Goal: Information Seeking & Learning: Learn about a topic

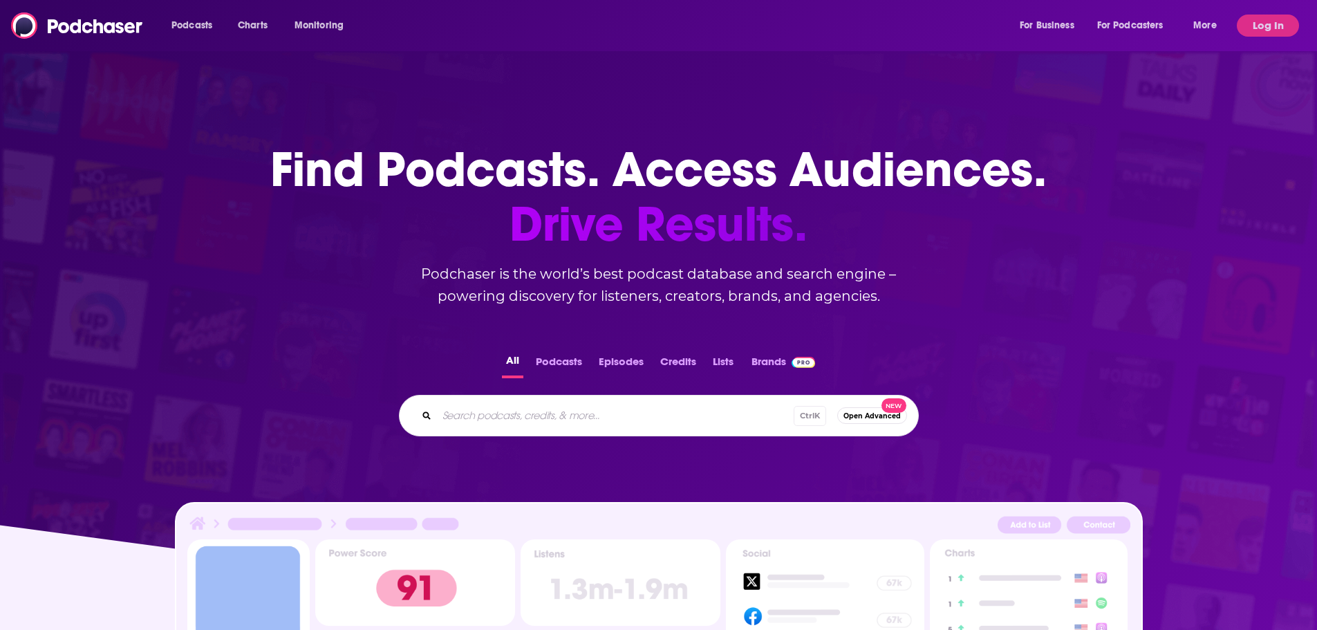
click at [1249, 26] on button "Log In" at bounding box center [1268, 26] width 62 height 22
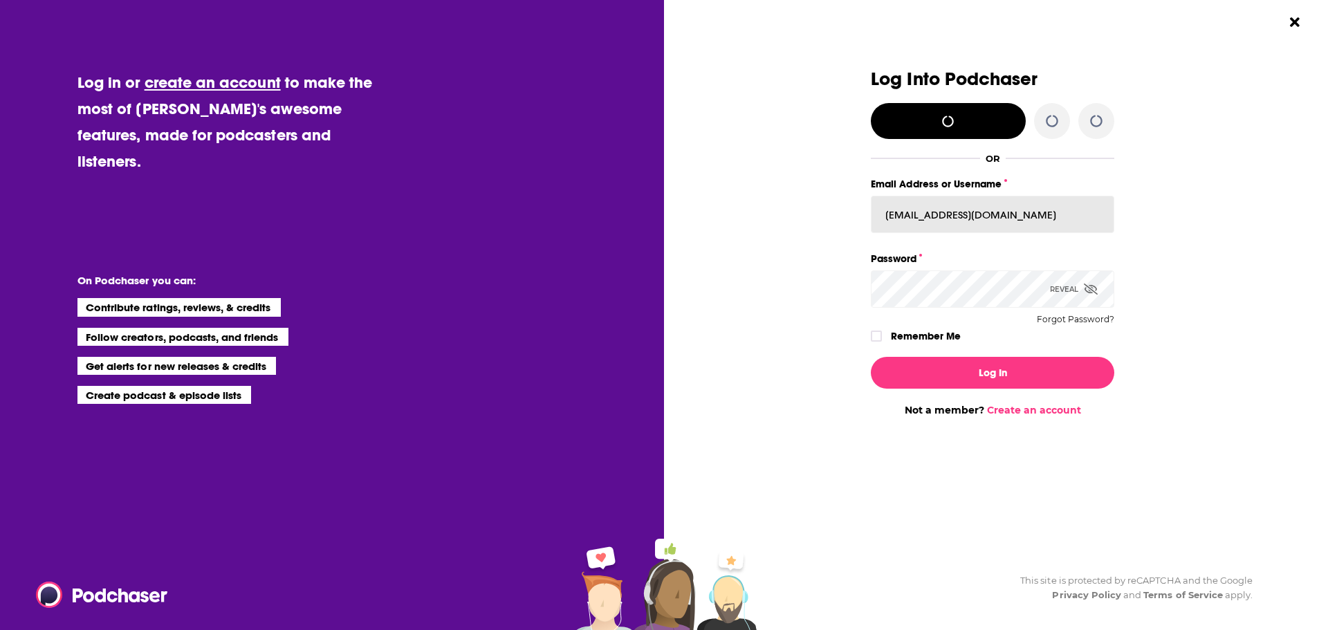
click at [949, 211] on input "[EMAIL_ADDRESS][DOMAIN_NAME]" at bounding box center [992, 214] width 243 height 37
type input "[EMAIL_ADDRESS][DOMAIN_NAME]"
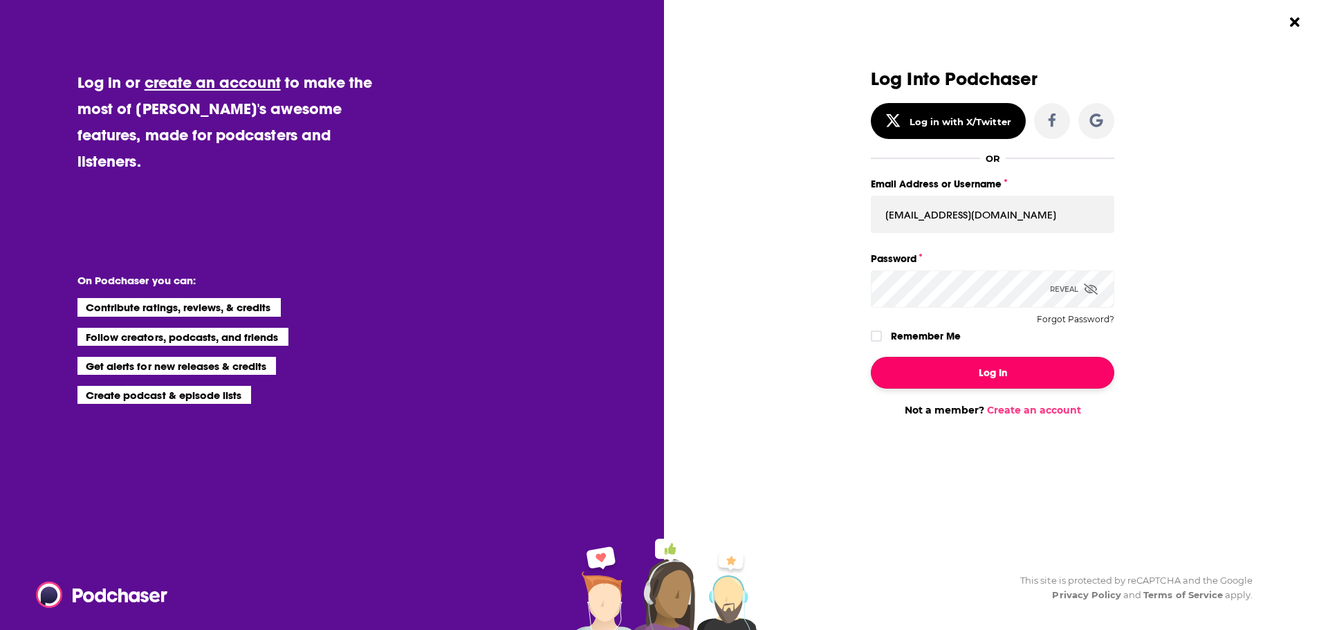
click at [994, 386] on button "Log In" at bounding box center [992, 373] width 243 height 32
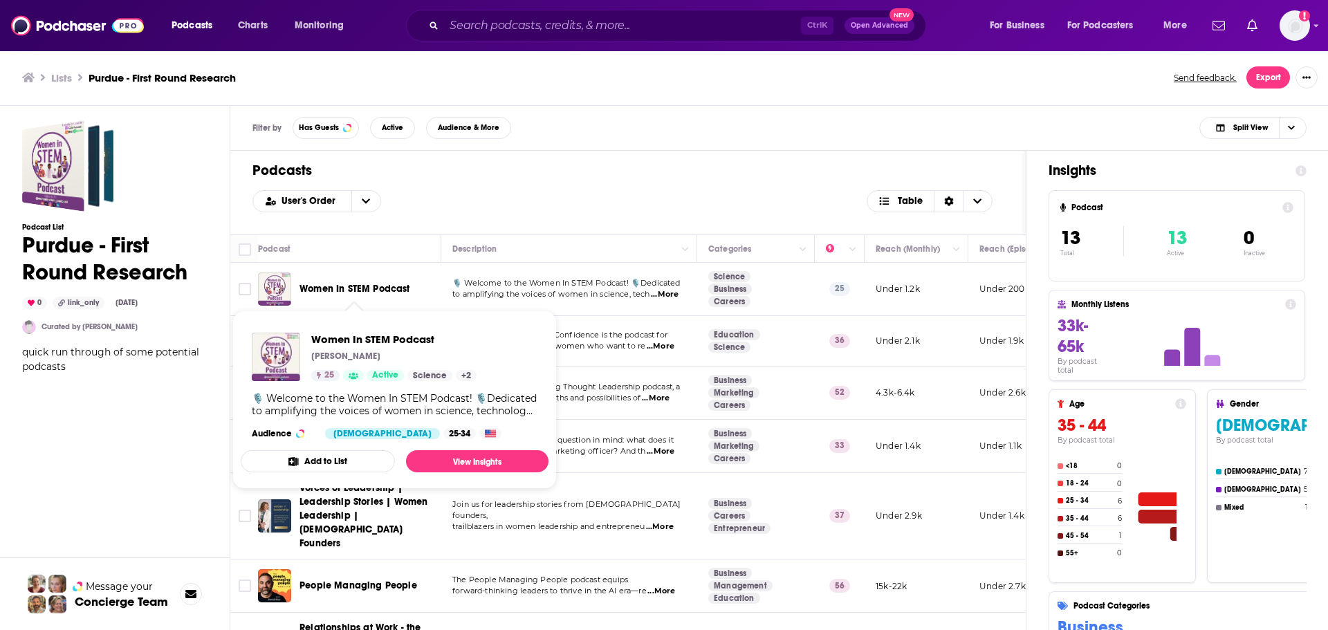
click at [313, 288] on span "Women In STEM Podcast" at bounding box center [354, 289] width 111 height 12
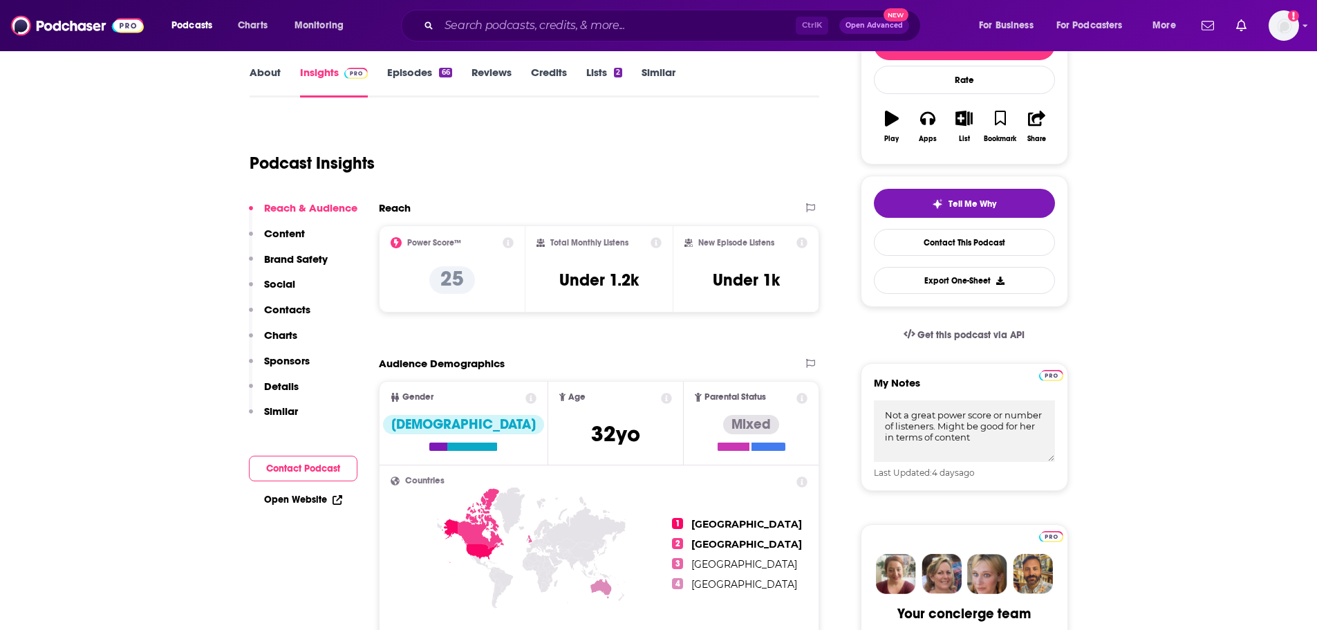
scroll to position [346, 0]
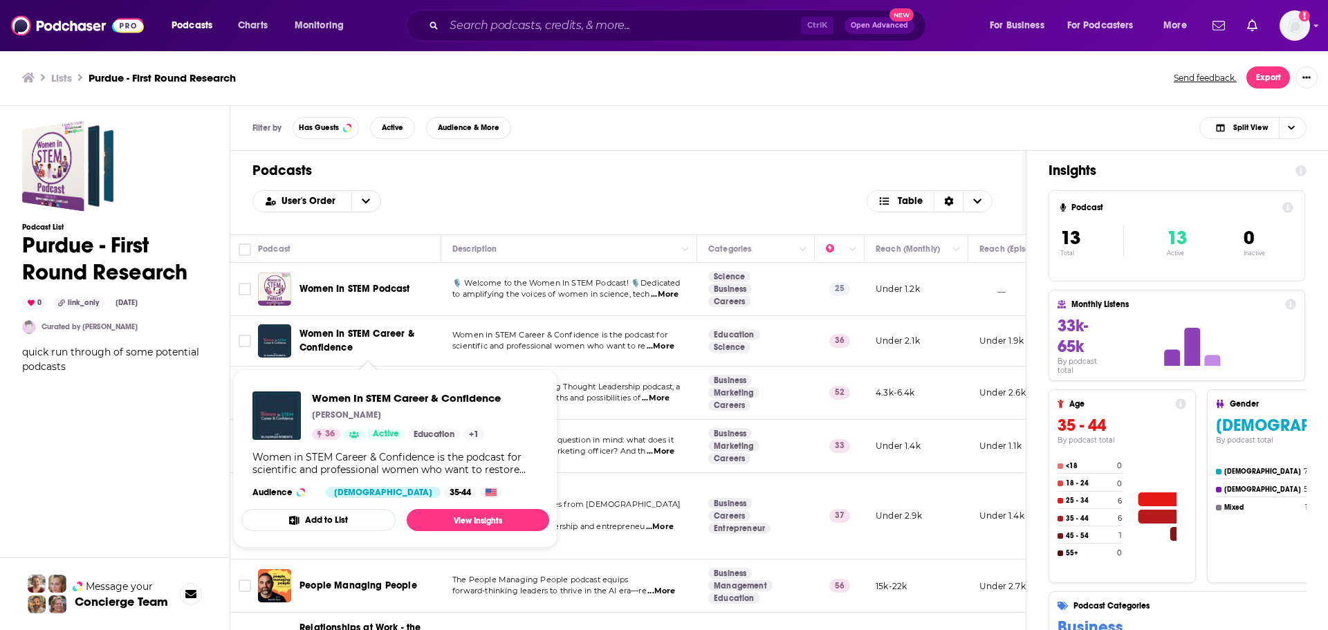
click at [332, 341] on span "Women In STEM Career & Confidence" at bounding box center [367, 341] width 137 height 28
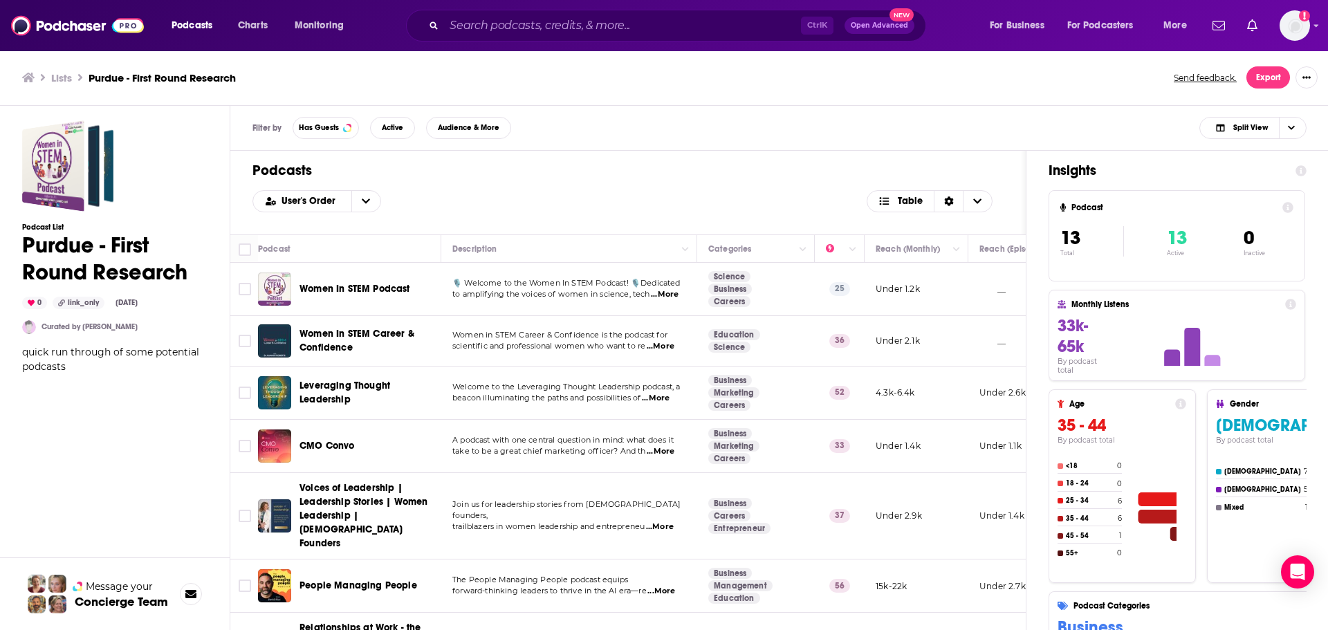
click at [329, 393] on span "Leveraging Thought Leadership" at bounding box center [344, 393] width 91 height 26
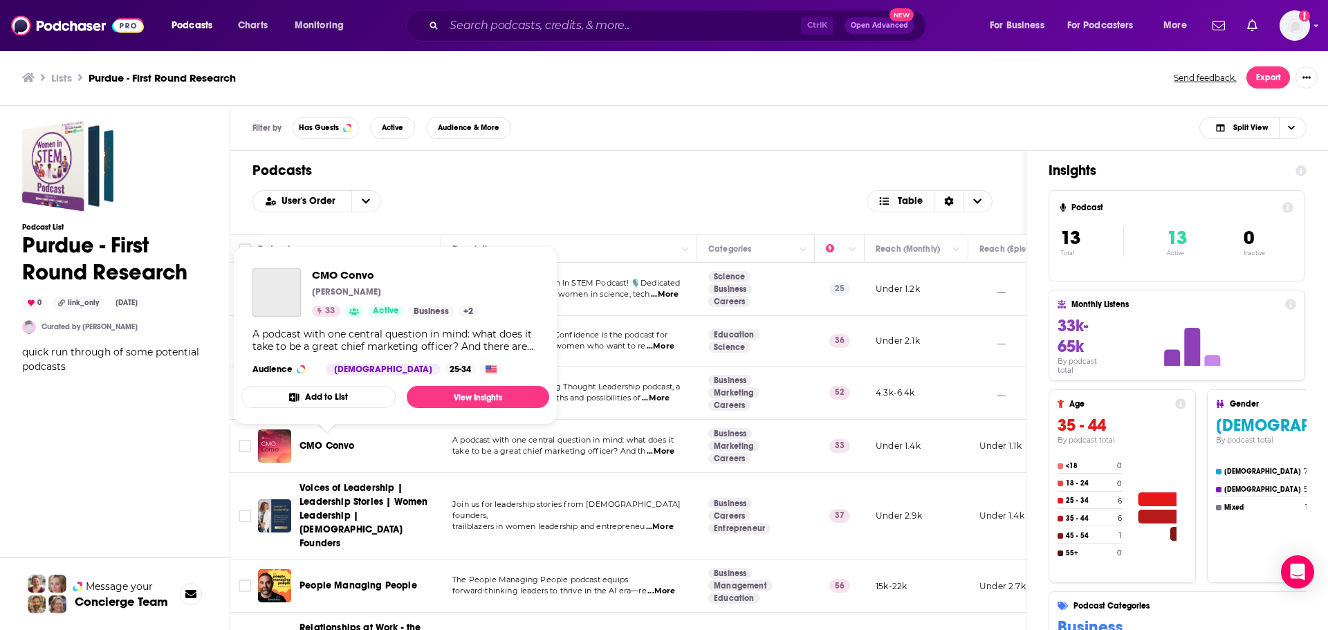
click at [305, 447] on span "CMO Convo" at bounding box center [326, 446] width 55 height 12
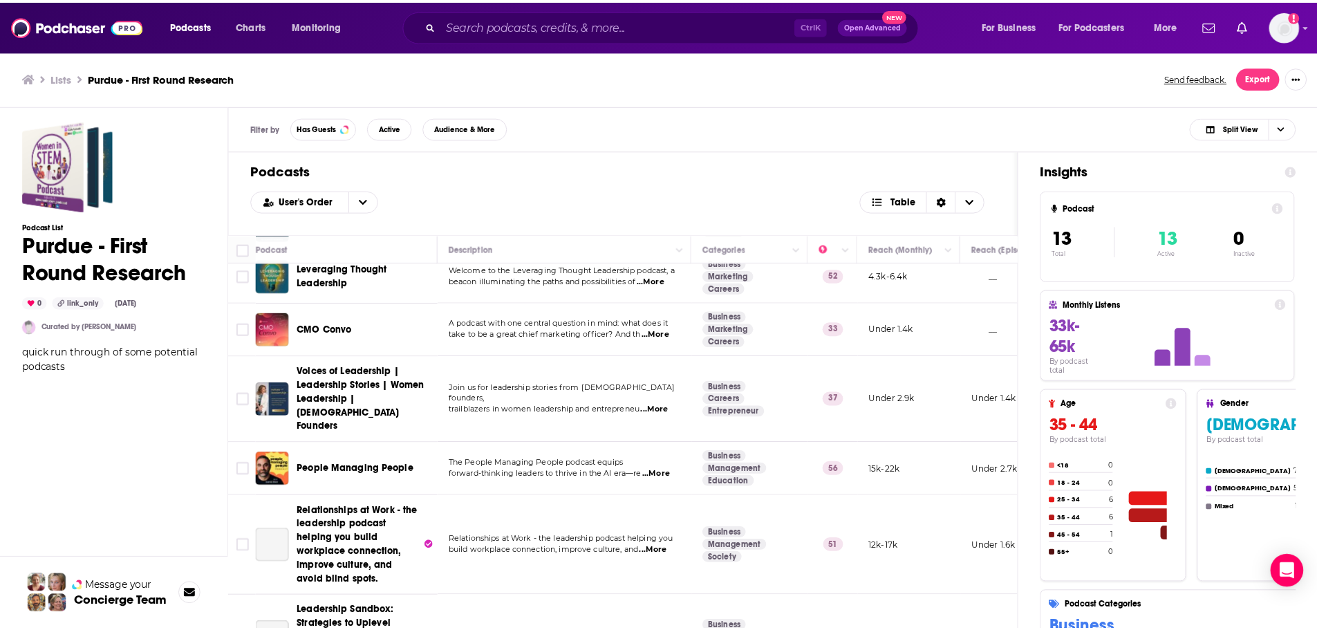
scroll to position [138, 0]
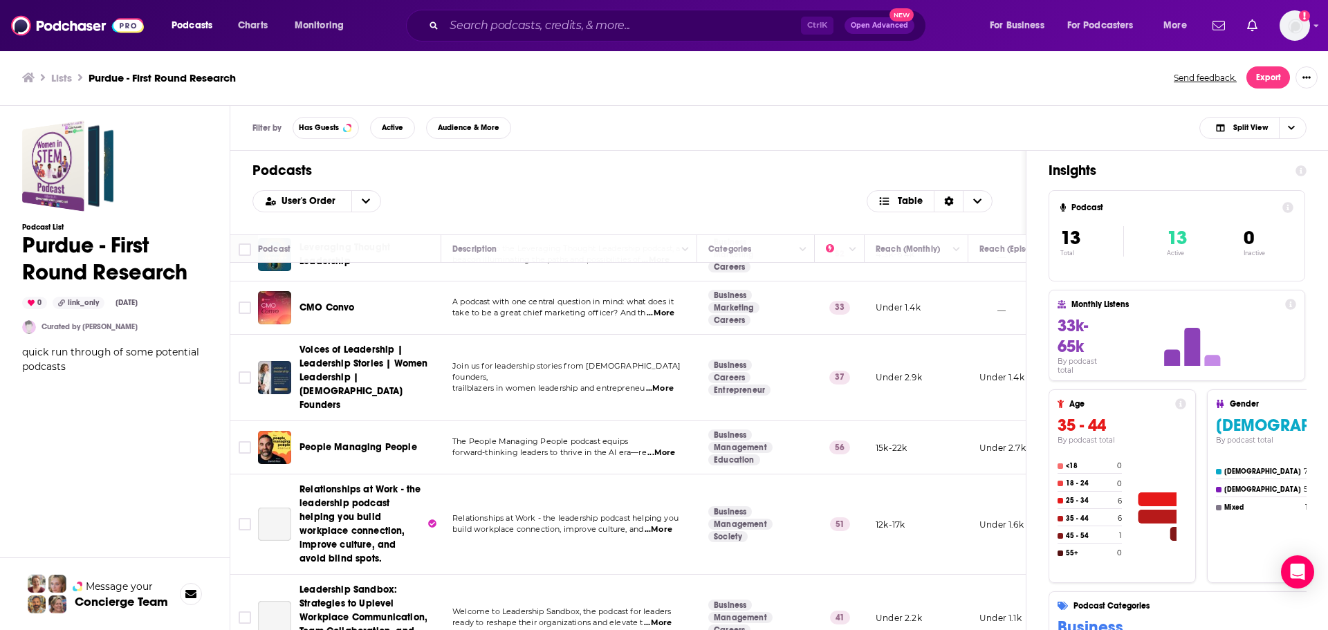
click at [326, 354] on span "Voices of Leadership | Leadership Stories | Women Leadership | [DEMOGRAPHIC_DAT…" at bounding box center [363, 377] width 128 height 67
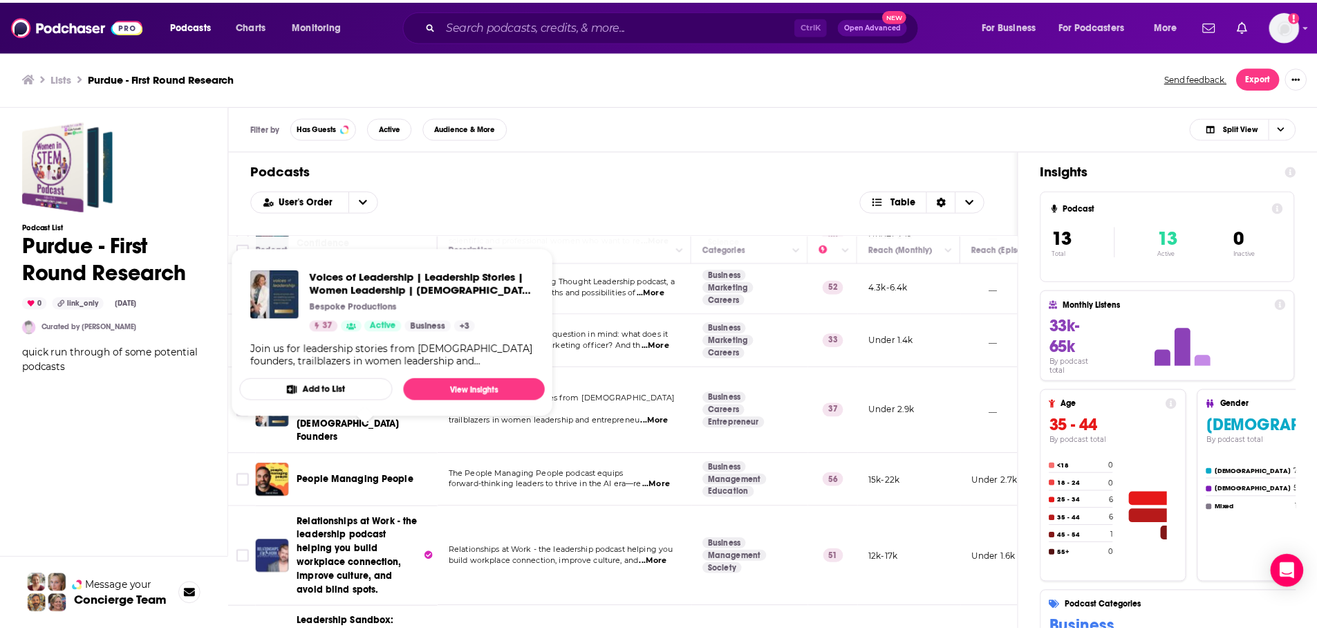
scroll to position [138, 0]
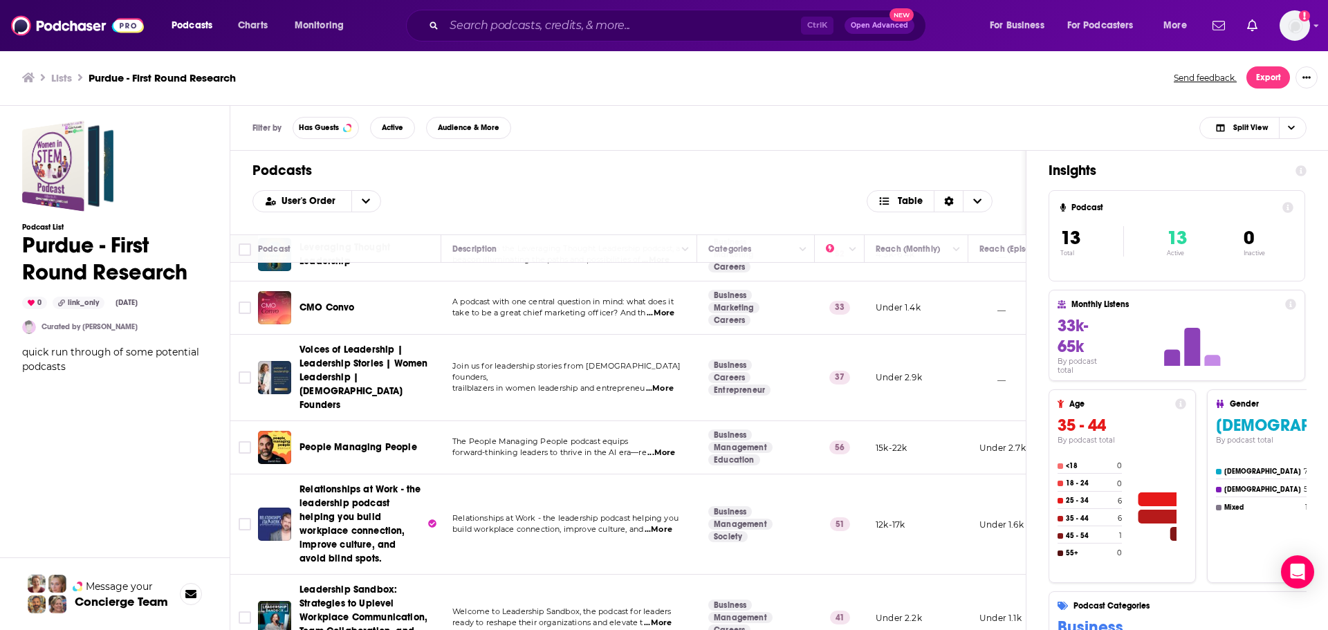
click at [342, 441] on span "People Managing People" at bounding box center [358, 447] width 118 height 12
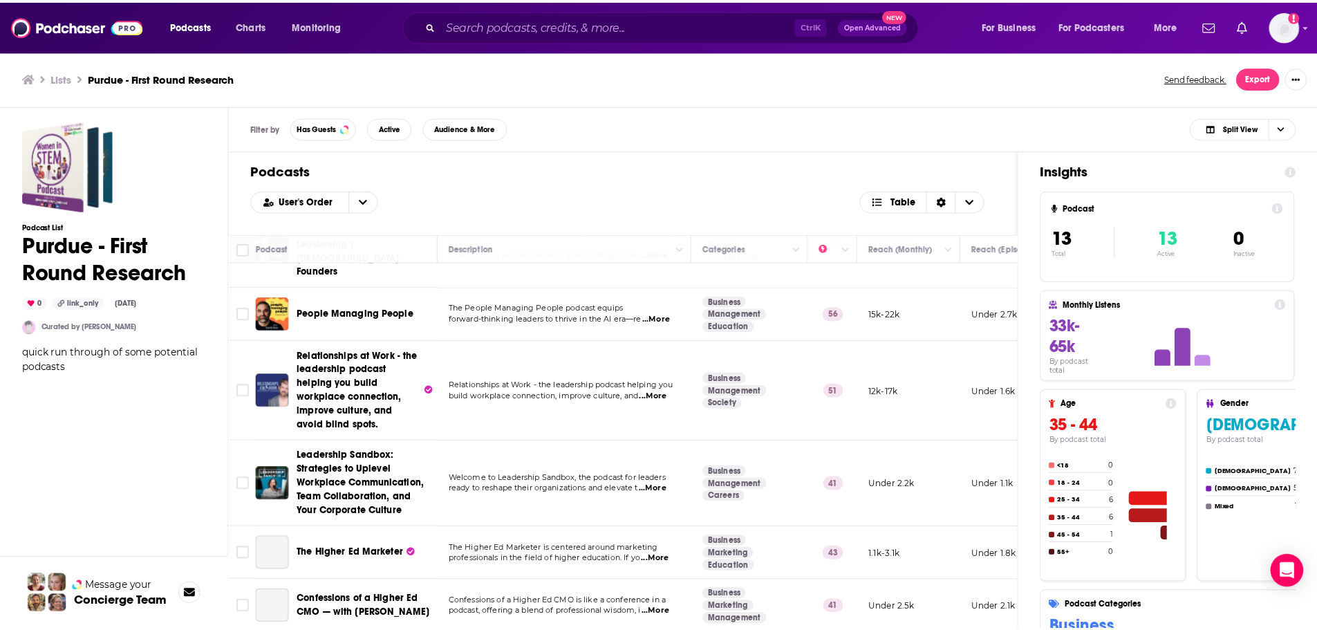
scroll to position [277, 0]
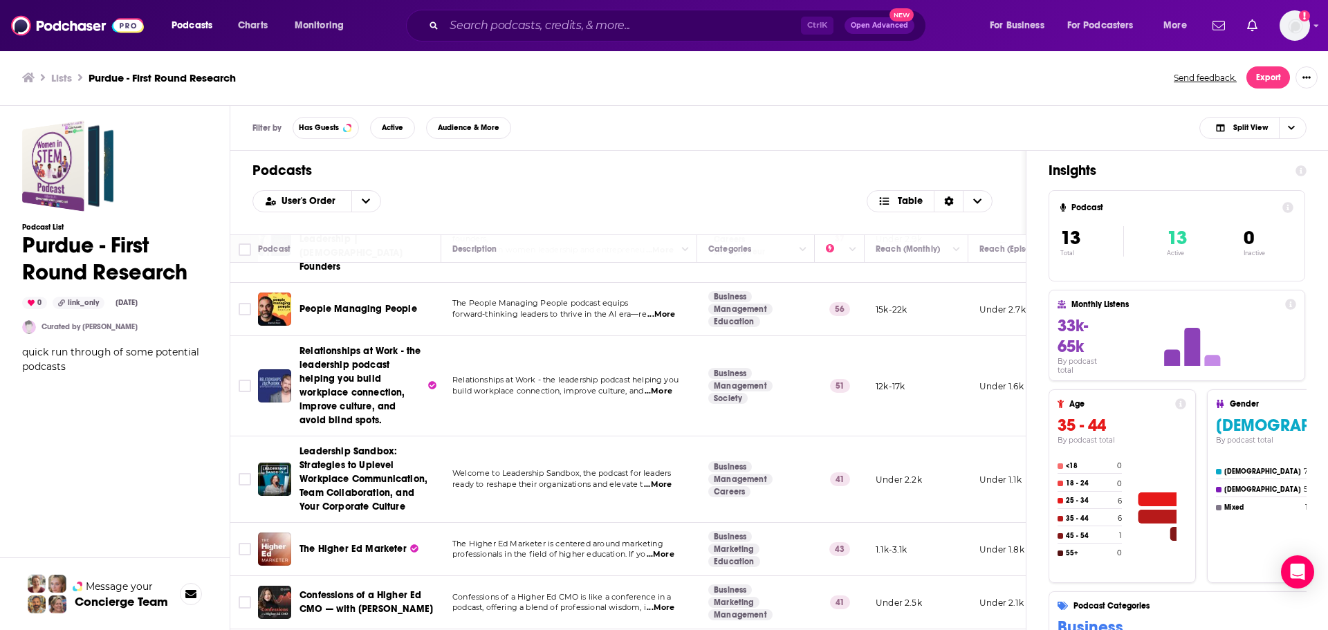
click at [337, 357] on span "Relationships at Work - the leadership podcast helping you build workplace conn…" at bounding box center [361, 385] width 125 height 83
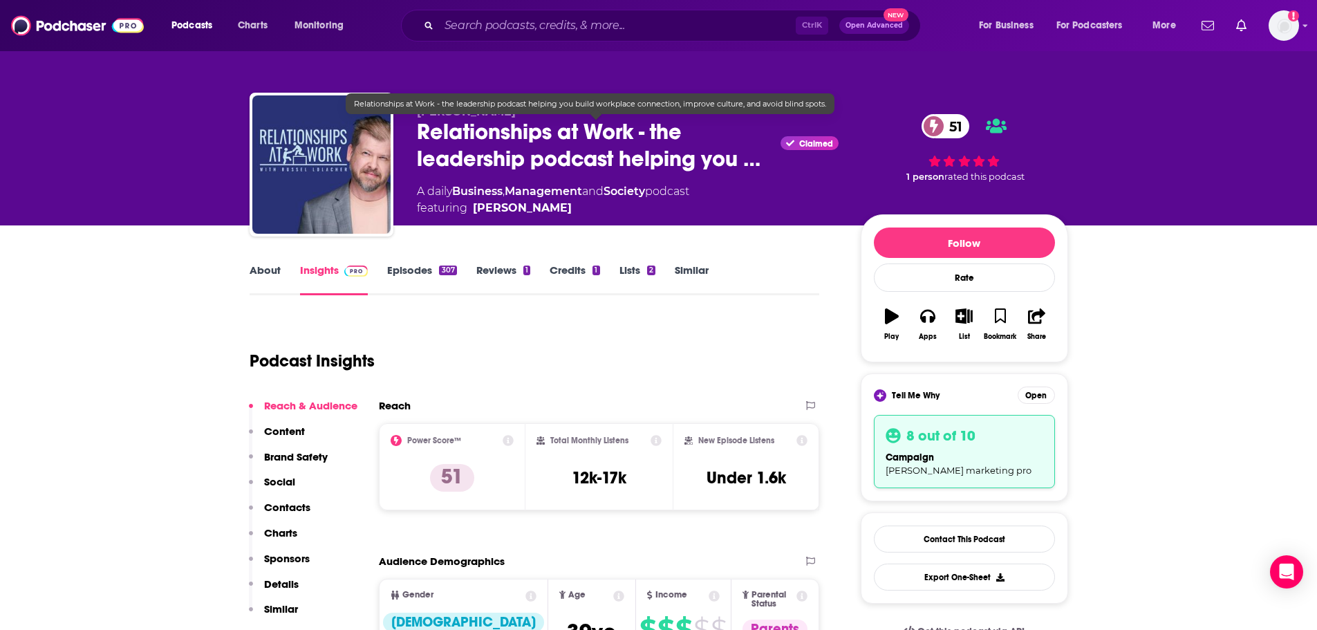
click at [749, 160] on span "Relationships at Work - the leadership podcast helping you …" at bounding box center [596, 145] width 359 height 54
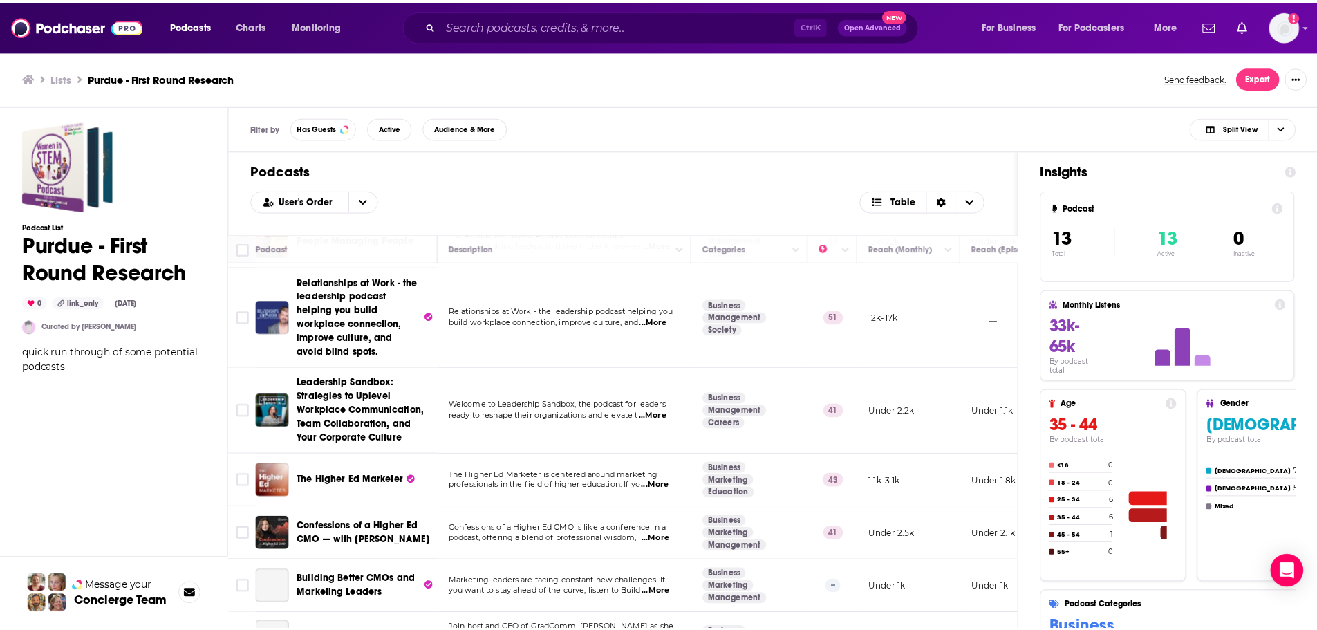
scroll to position [346, 0]
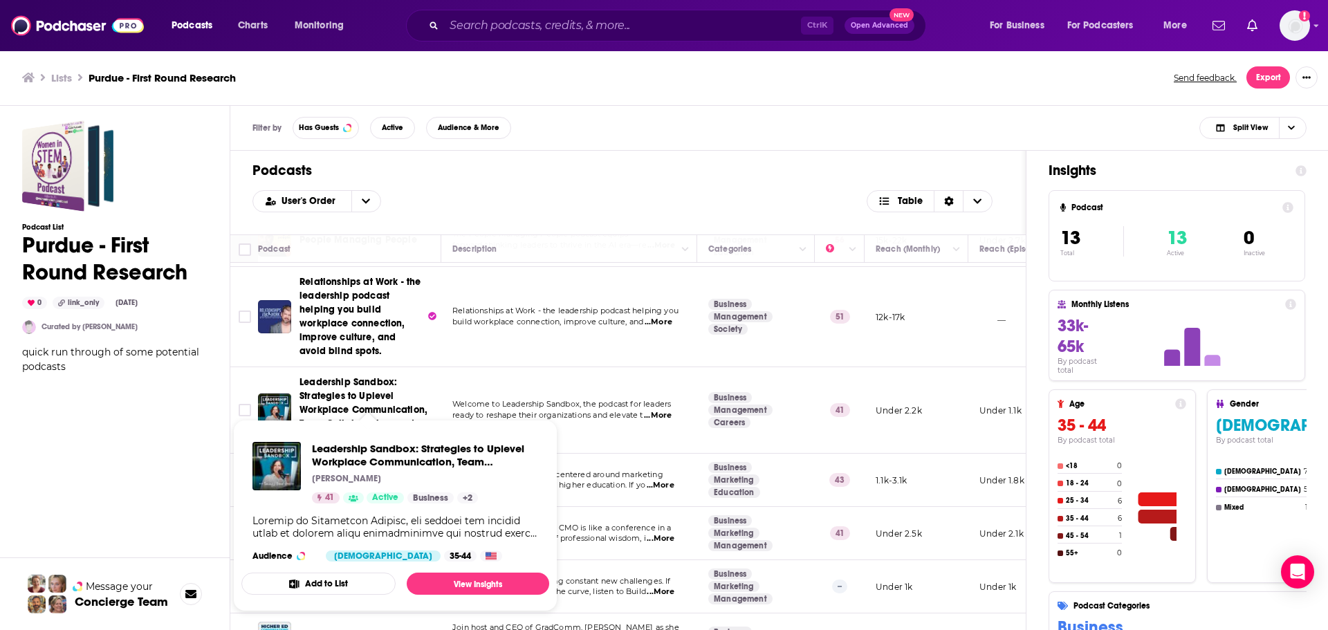
click at [346, 389] on span "Leadership Sandbox: Strategies to Uplevel Workplace Communication, Team Collabo…" at bounding box center [367, 409] width 137 height 69
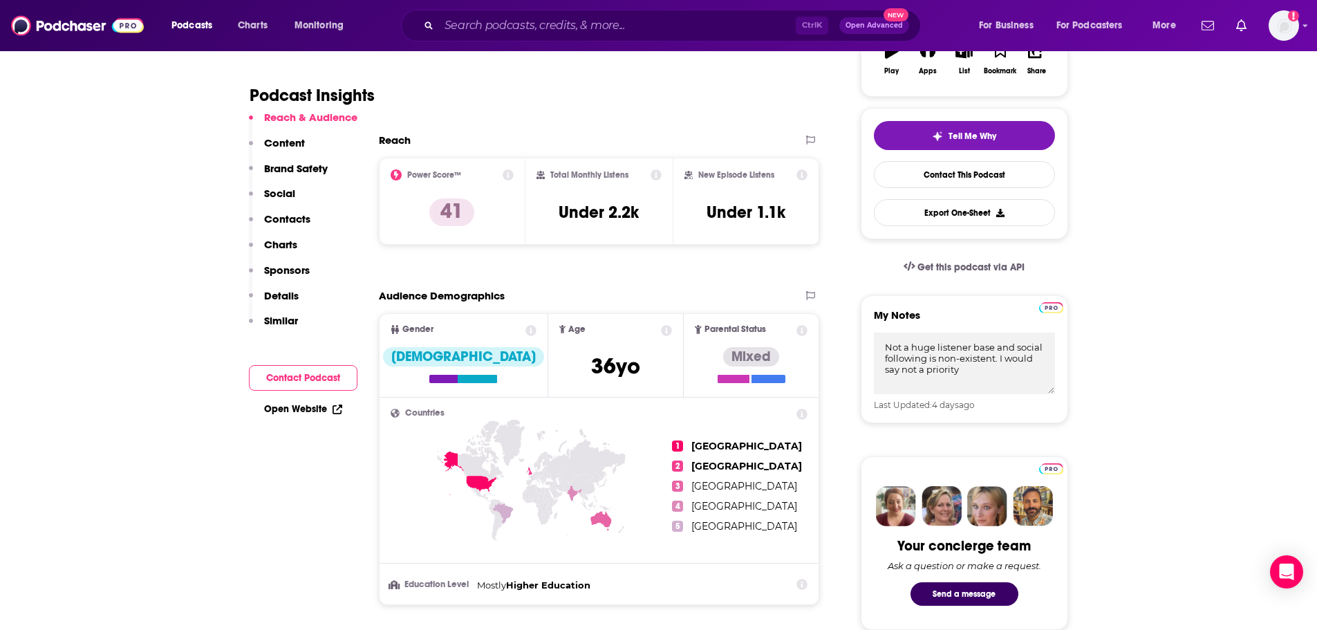
scroll to position [277, 0]
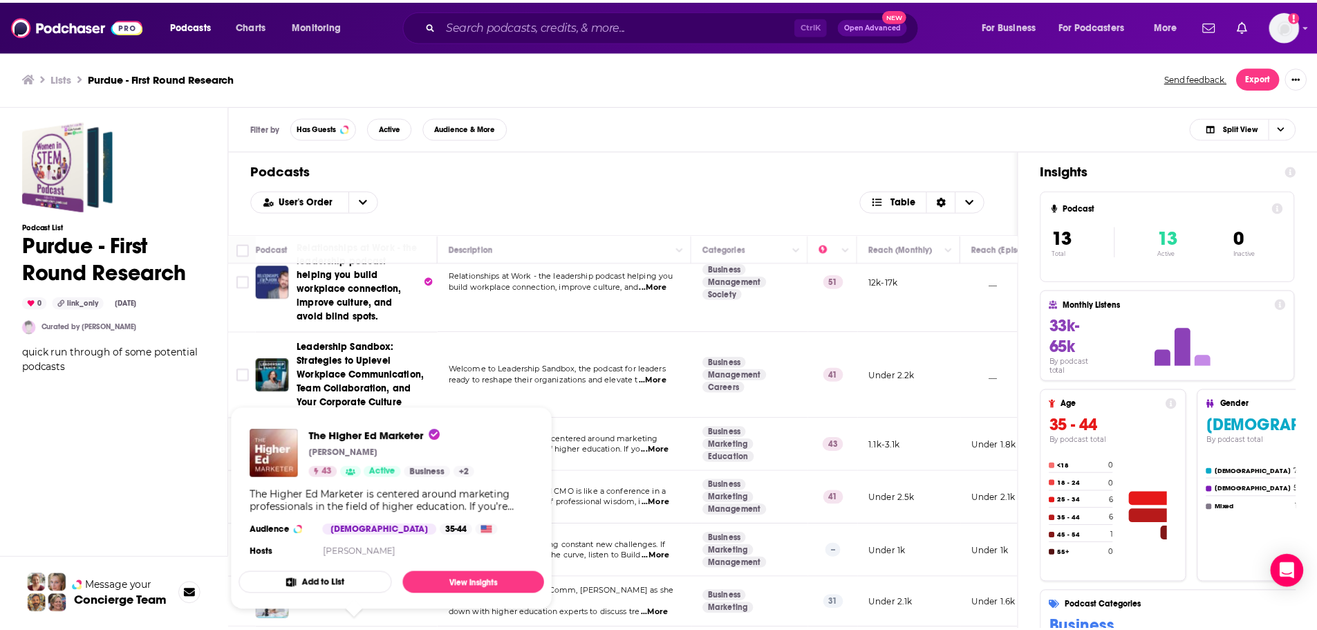
scroll to position [415, 0]
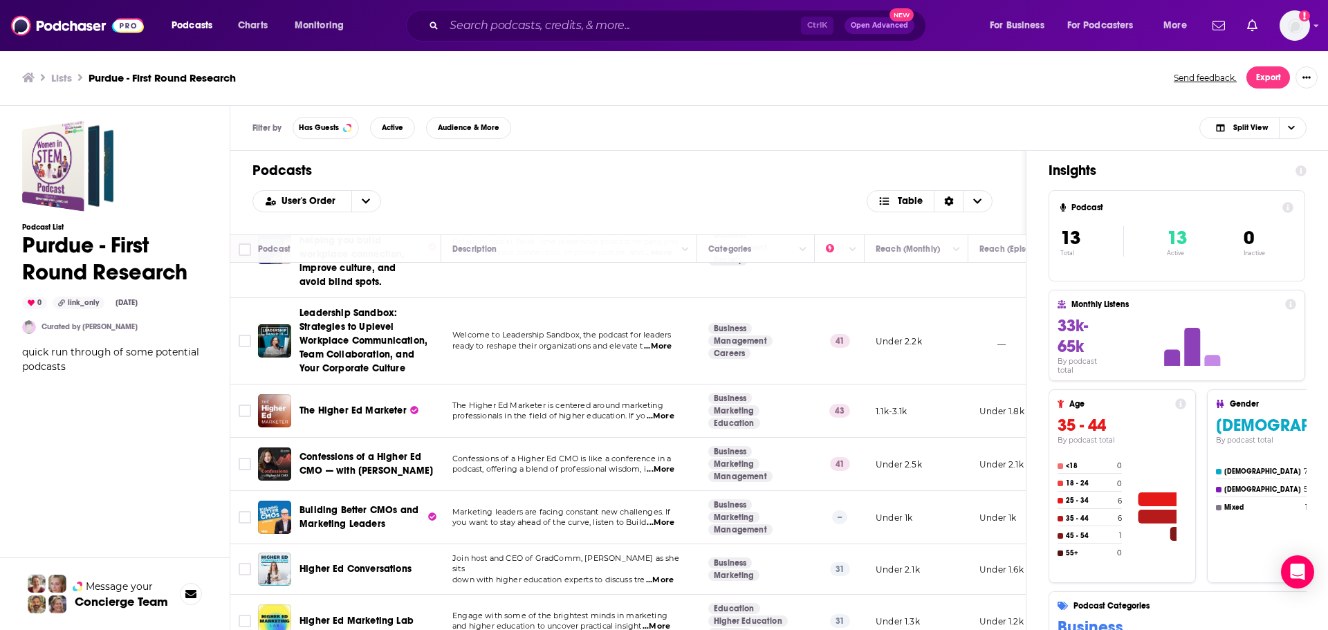
click at [348, 394] on div "The Higher Ed Marketer" at bounding box center [371, 410] width 144 height 33
click at [348, 405] on span "The Higher Ed Marketer" at bounding box center [352, 411] width 107 height 12
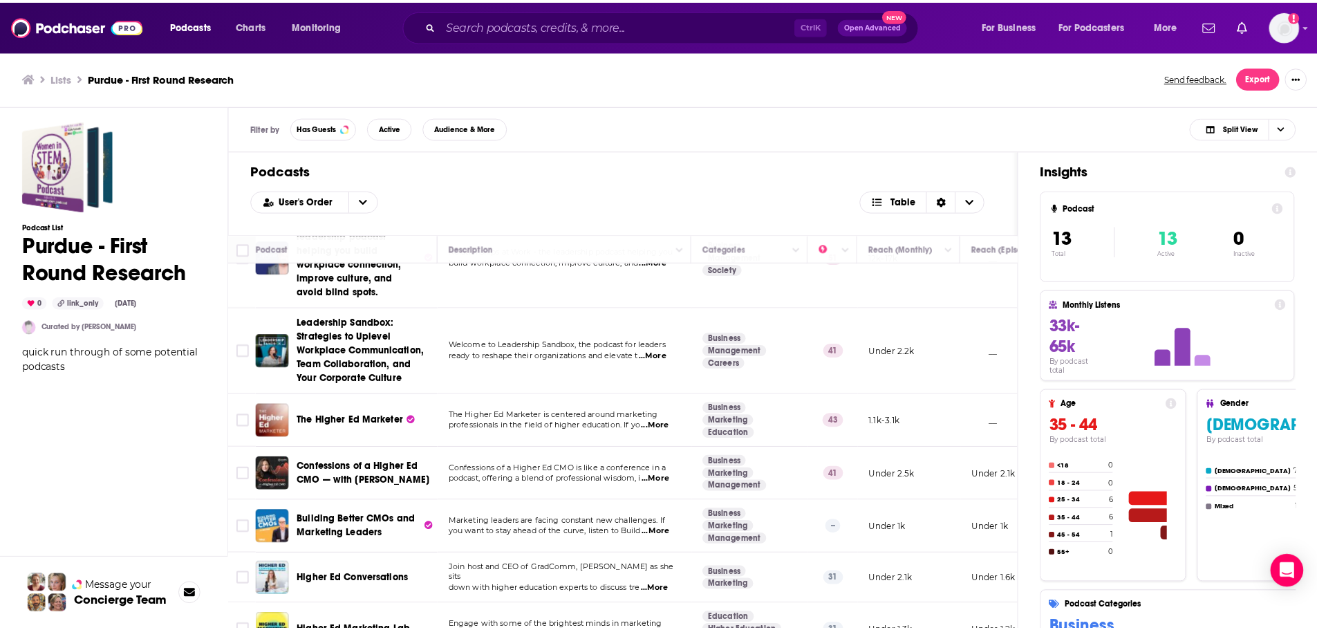
scroll to position [415, 0]
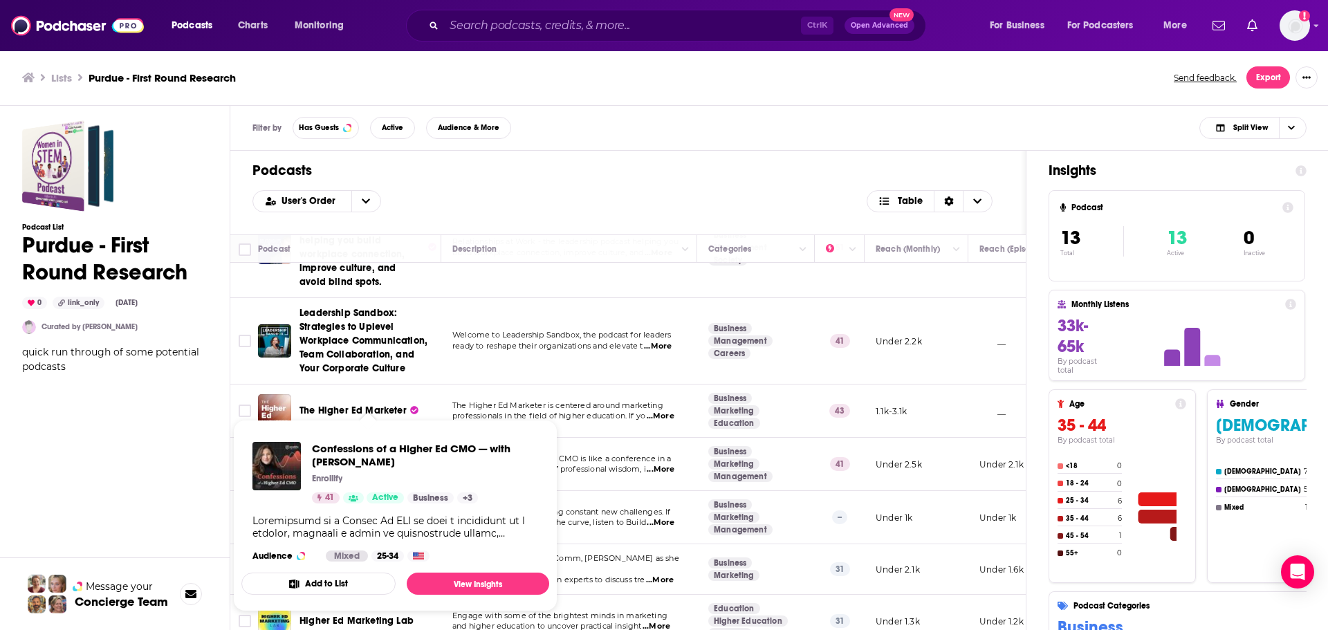
click at [377, 457] on span "Confessions of a Higher Ed CMO — with [PERSON_NAME]" at bounding box center [425, 455] width 226 height 26
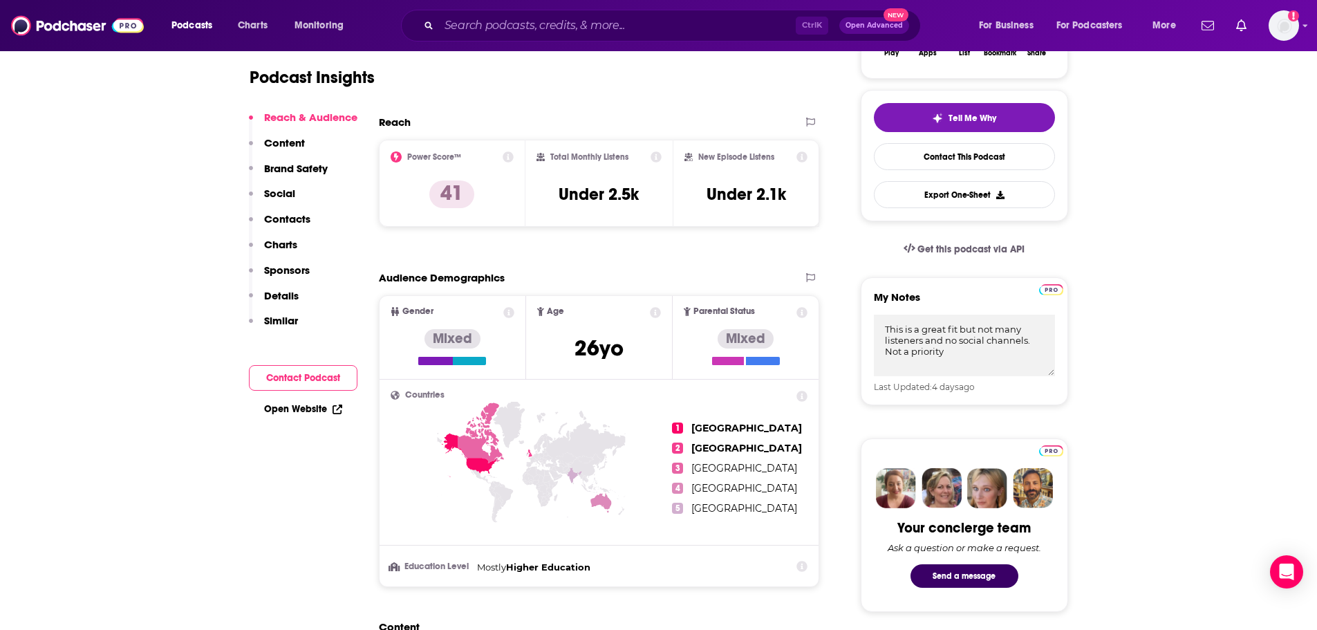
scroll to position [277, 0]
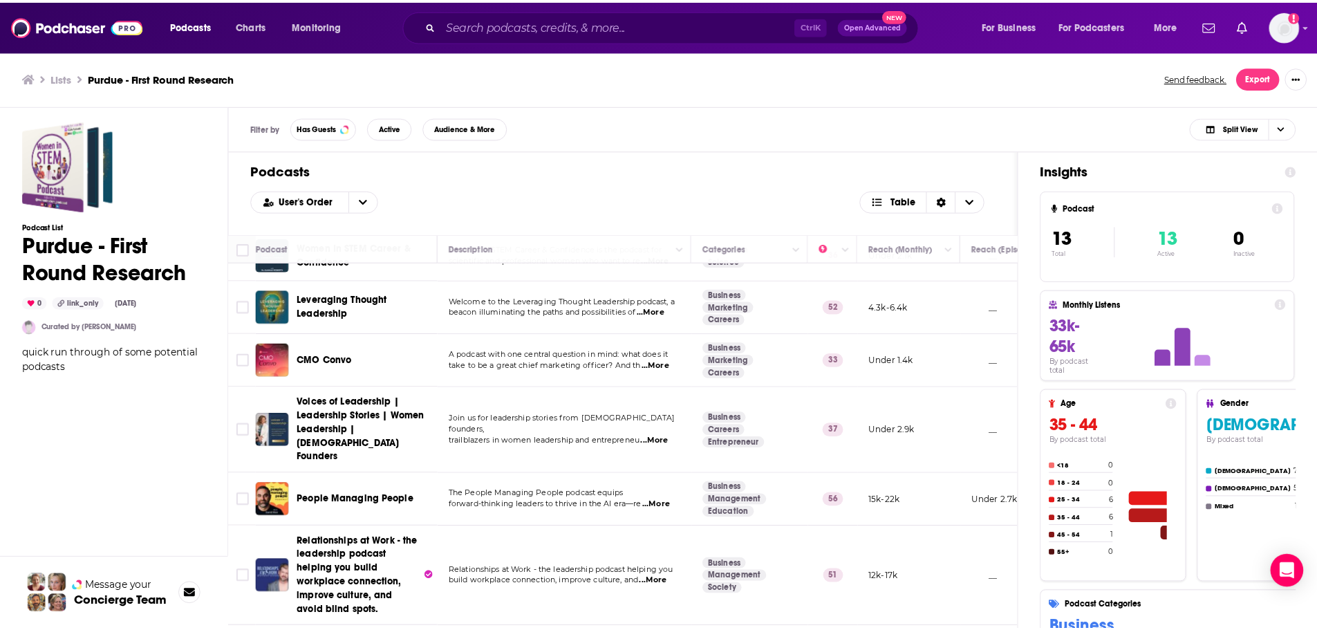
scroll to position [426, 0]
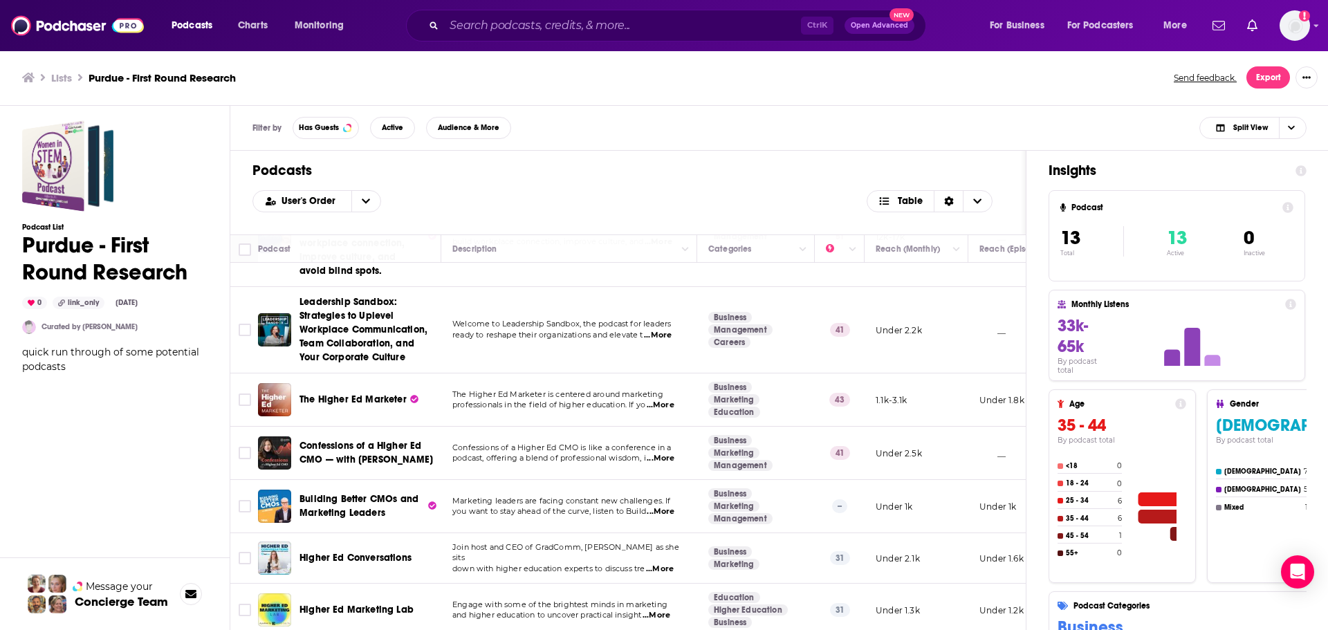
click at [368, 483] on div "Podcasts Charts Monitoring Ctrl K Open Advanced New For Business For Podcasters…" at bounding box center [664, 315] width 1328 height 630
click at [339, 493] on span "Building Better CMOs and Marketing Leaders" at bounding box center [358, 506] width 119 height 26
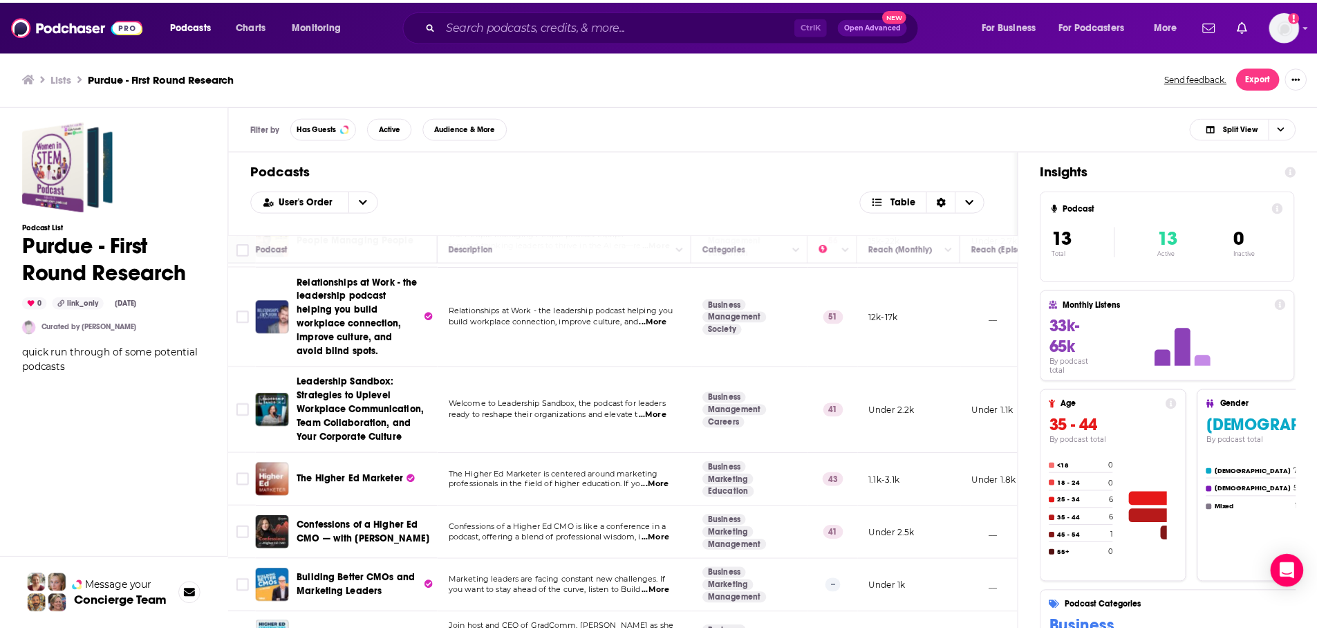
scroll to position [426, 0]
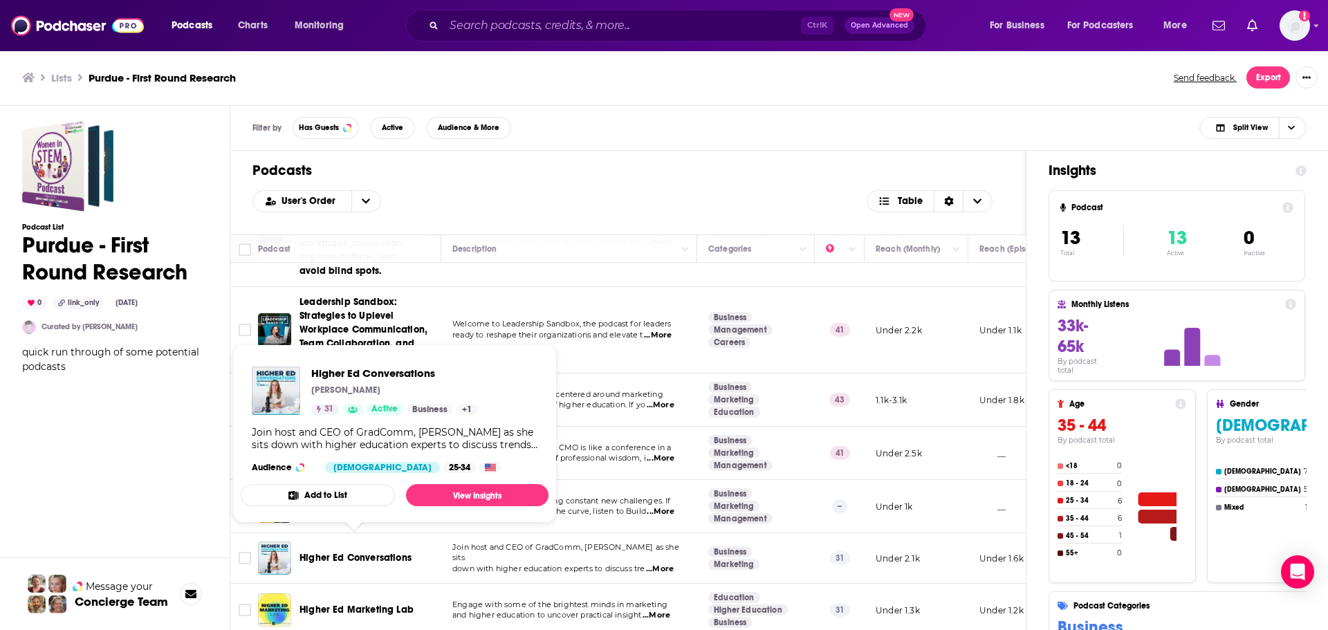
click at [348, 552] on span "Higher Ed Conversations" at bounding box center [355, 558] width 112 height 12
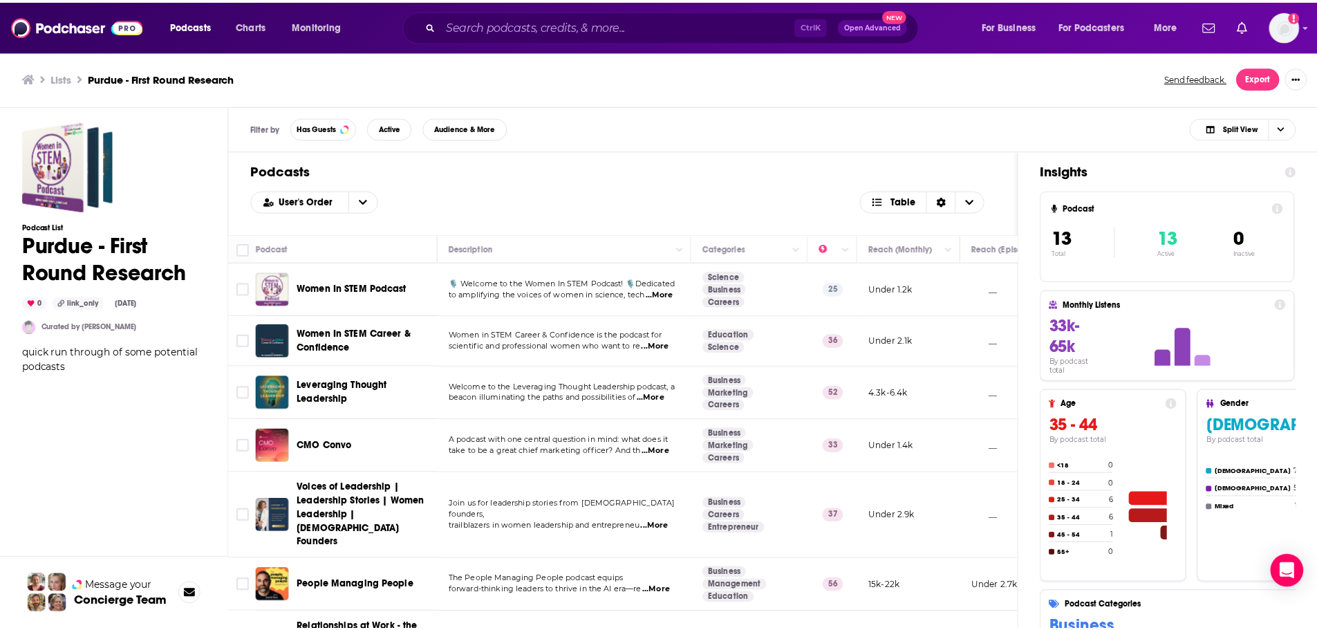
scroll to position [426, 0]
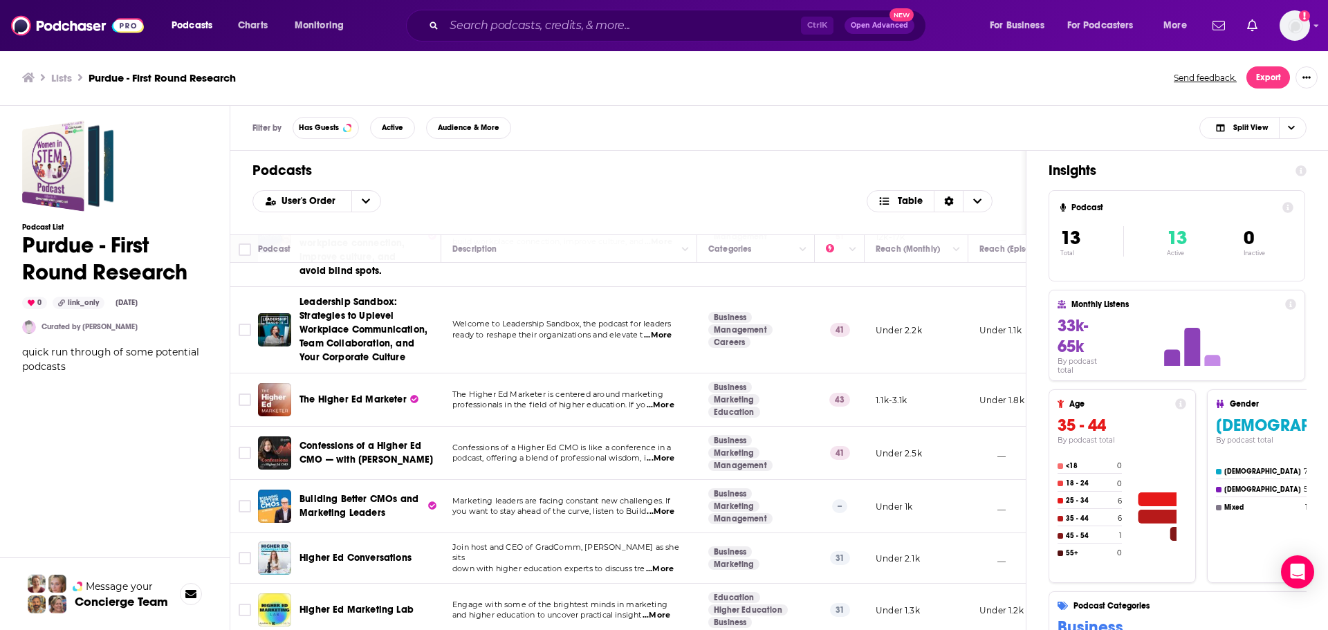
click at [378, 604] on span "Higher Ed Marketing Lab" at bounding box center [356, 610] width 114 height 12
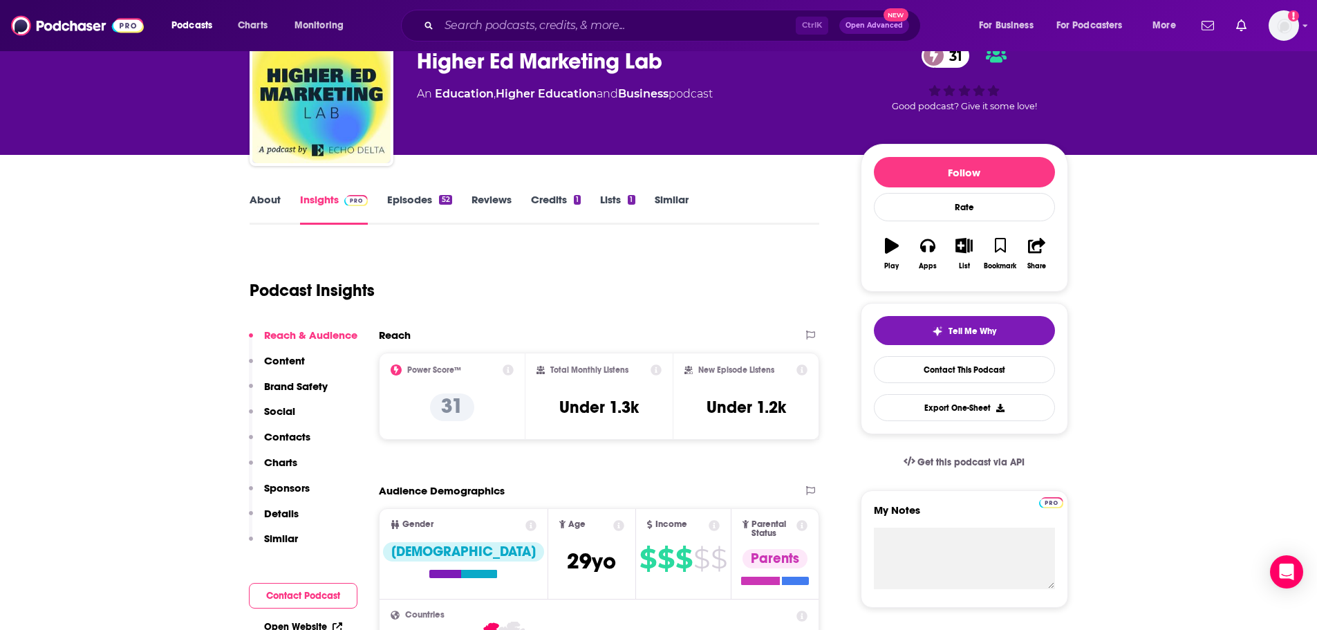
scroll to position [69, 0]
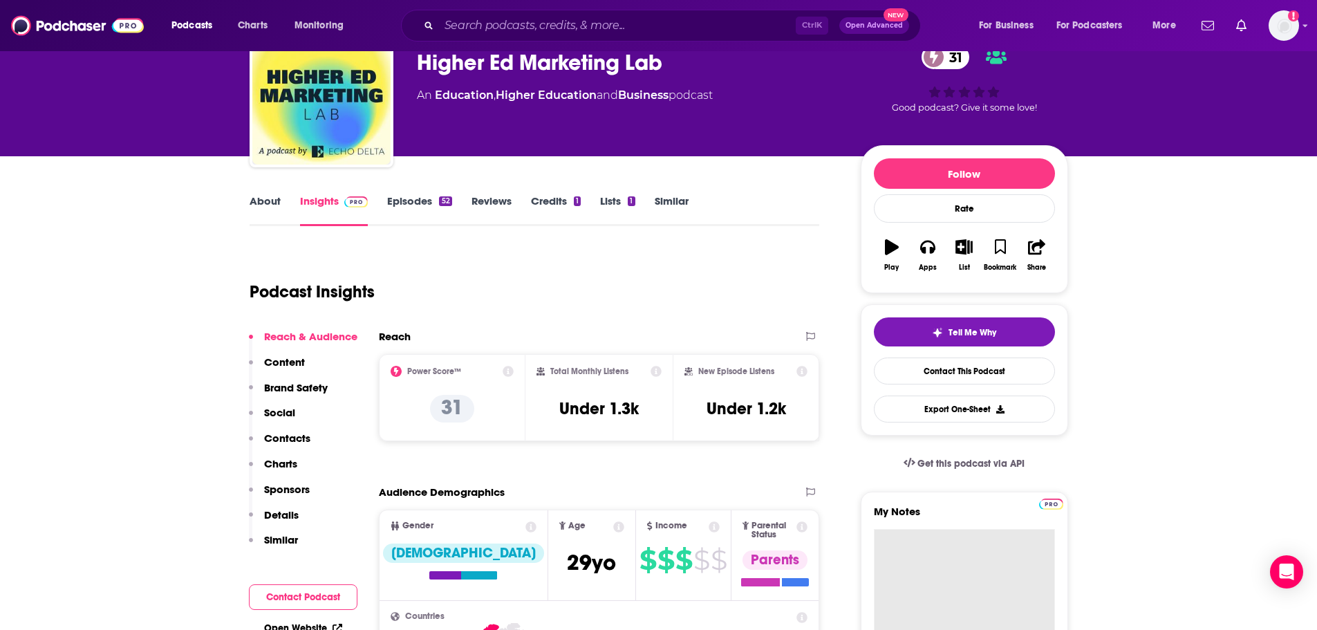
click at [956, 556] on textarea "My Notes" at bounding box center [964, 612] width 181 height 166
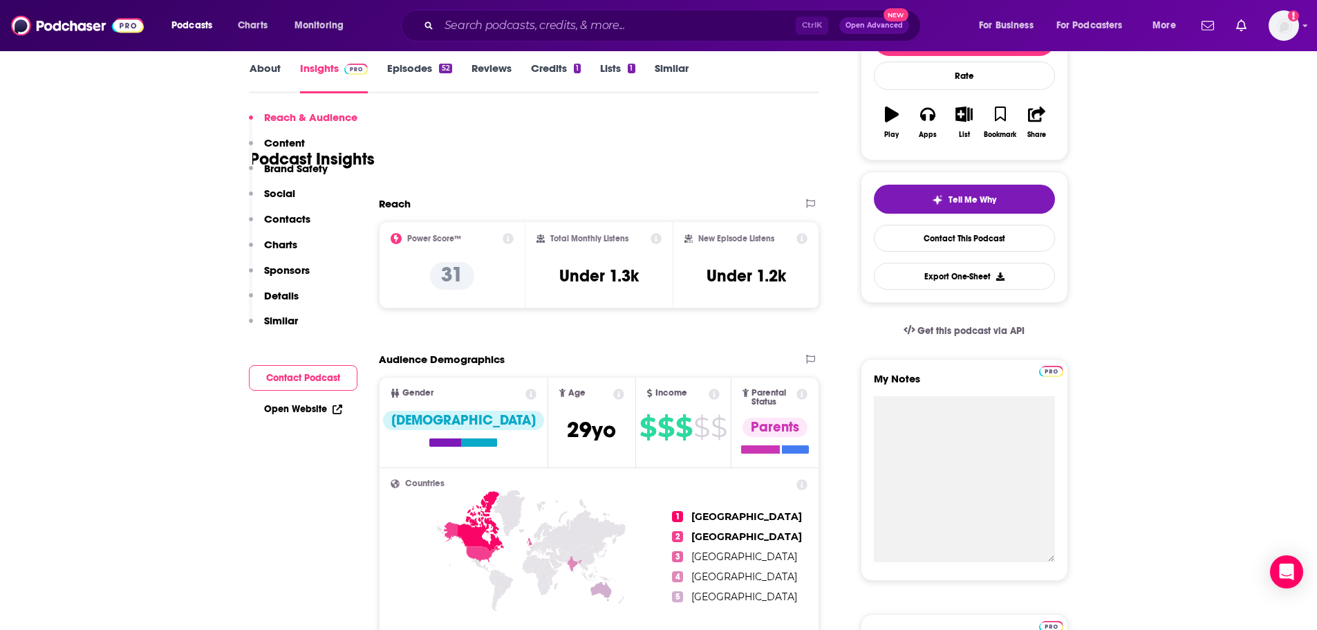
scroll to position [138, 0]
